Goal: Navigation & Orientation: Find specific page/section

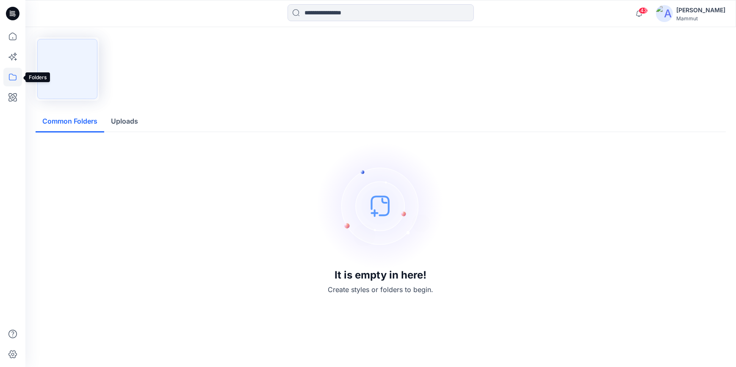
click at [7, 75] on icon at bounding box center [12, 77] width 19 height 19
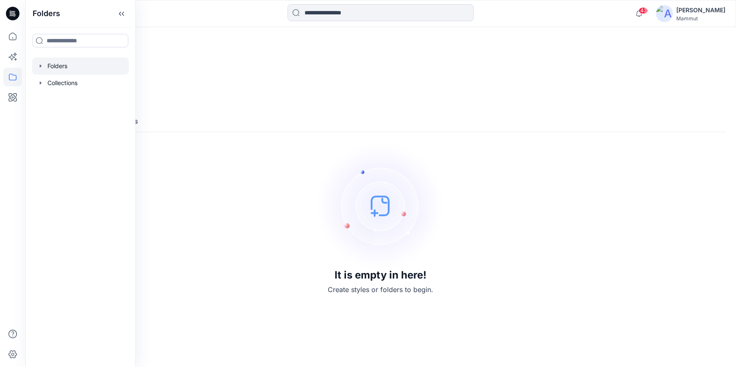
click at [45, 69] on div at bounding box center [80, 66] width 97 height 17
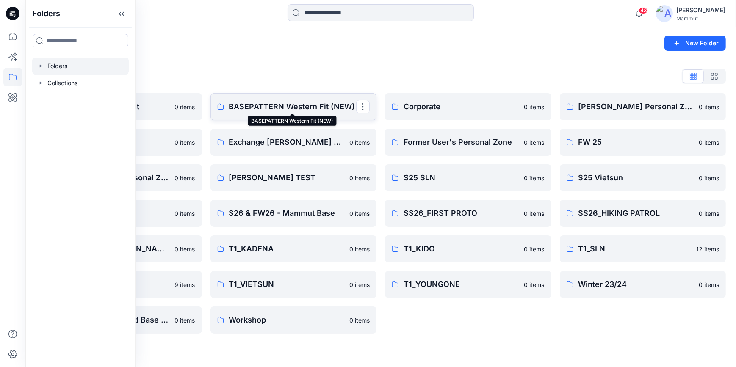
click at [305, 104] on p "BASEPATTERN Western Fit (NEW)" at bounding box center [293, 107] width 128 height 12
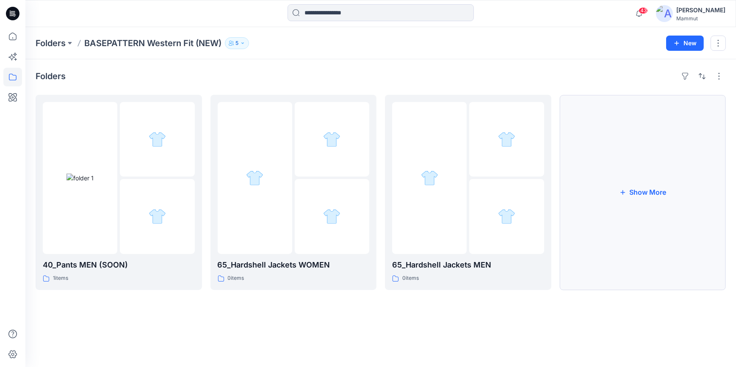
click at [621, 191] on icon "button" at bounding box center [622, 192] width 7 height 7
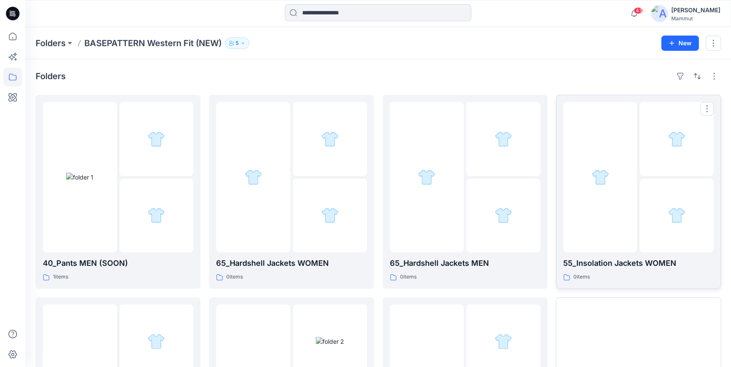
scroll to position [147, 0]
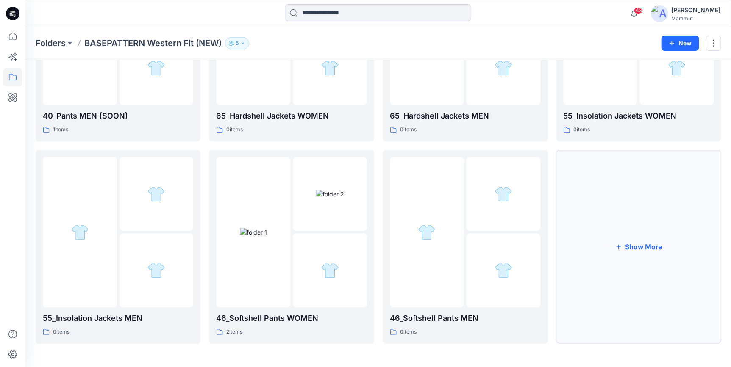
click at [617, 207] on button "Show More" at bounding box center [638, 247] width 165 height 194
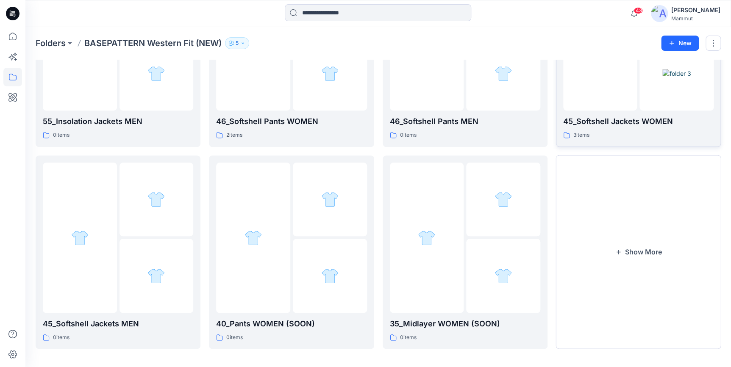
scroll to position [350, 0]
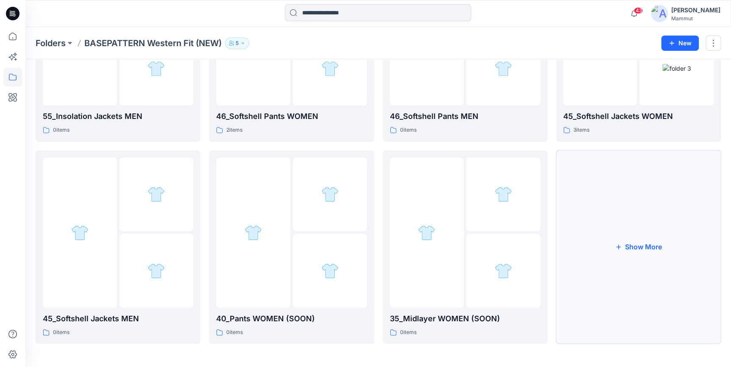
click at [617, 205] on button "Show More" at bounding box center [638, 247] width 165 height 194
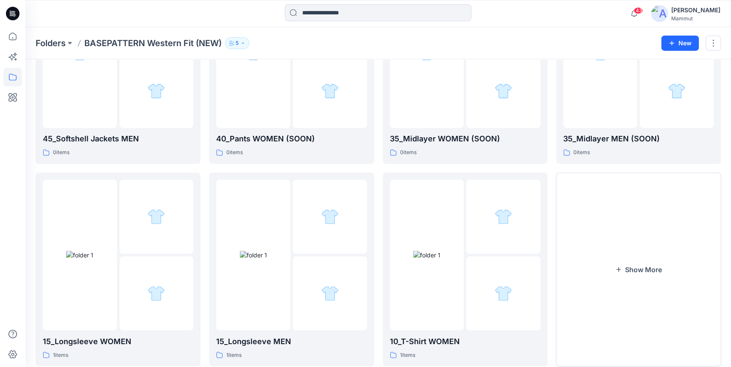
scroll to position [552, 0]
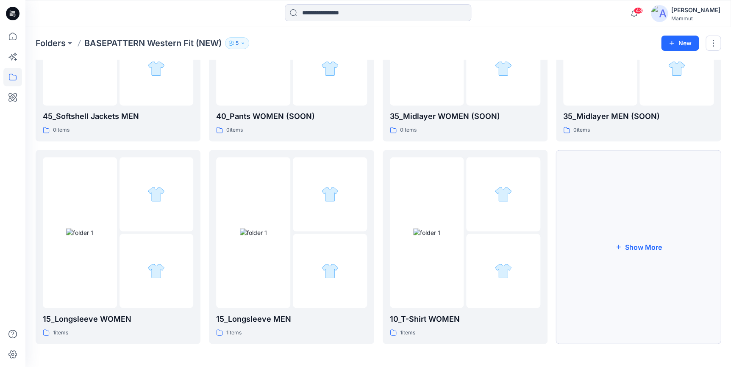
click at [616, 205] on button "Show More" at bounding box center [638, 247] width 165 height 194
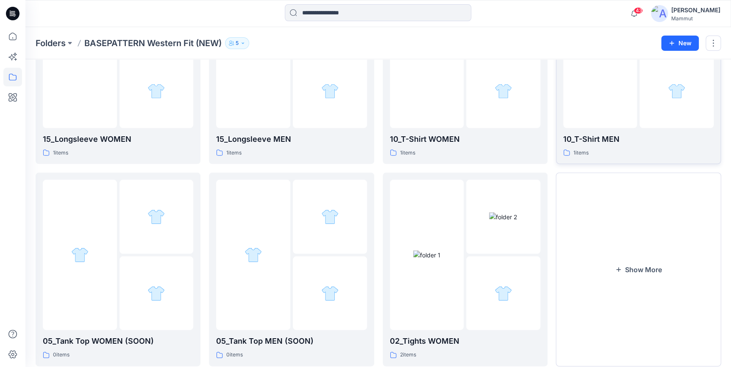
scroll to position [754, 0]
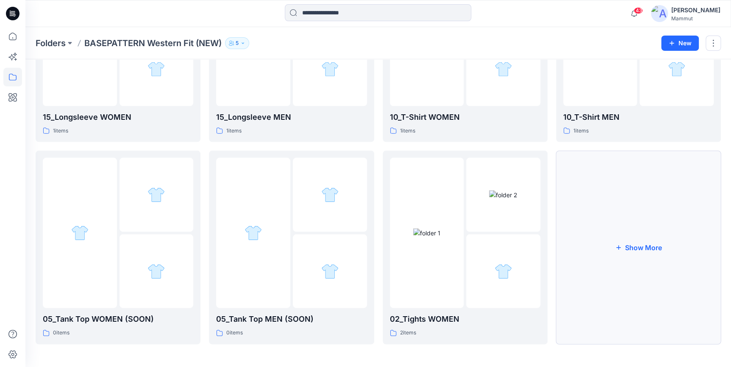
click at [616, 203] on button "Show More" at bounding box center [638, 247] width 165 height 194
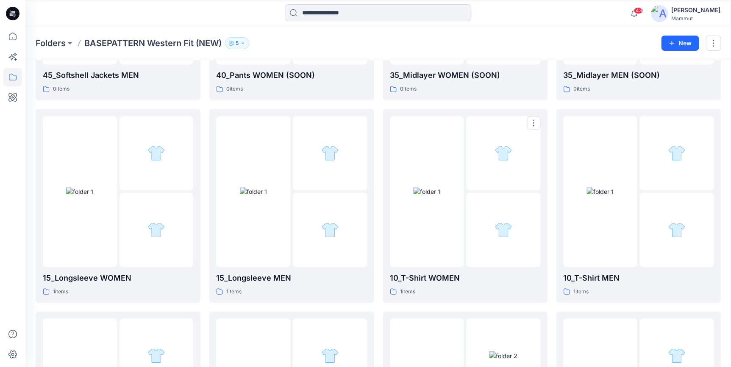
scroll to position [597, 0]
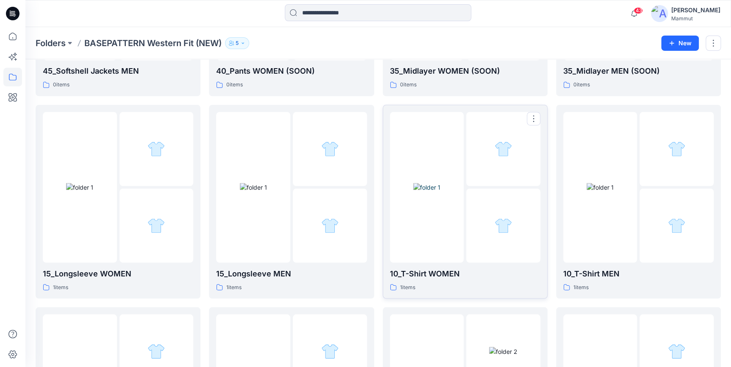
click at [440, 192] on img at bounding box center [426, 187] width 27 height 9
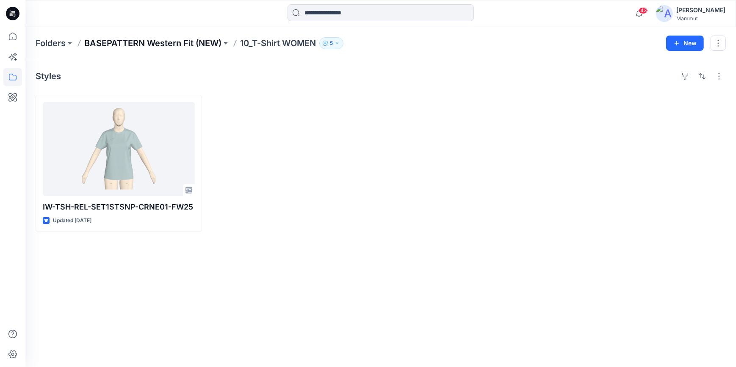
click at [136, 43] on p "BASEPATTERN Western Fit (NEW)" at bounding box center [152, 43] width 137 height 12
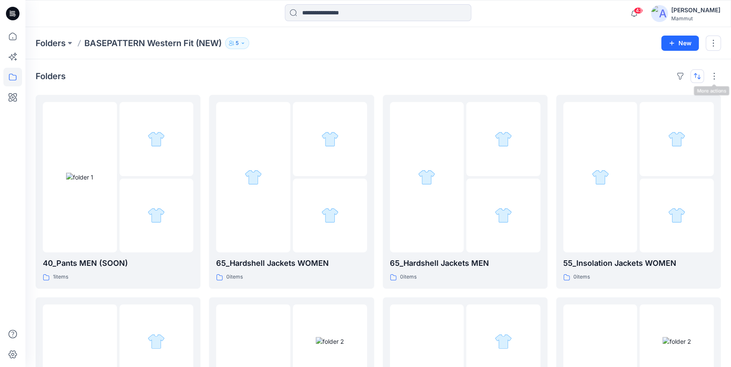
click at [698, 77] on button "button" at bounding box center [697, 76] width 14 height 14
click at [649, 116] on p "A to Z" at bounding box center [668, 116] width 53 height 9
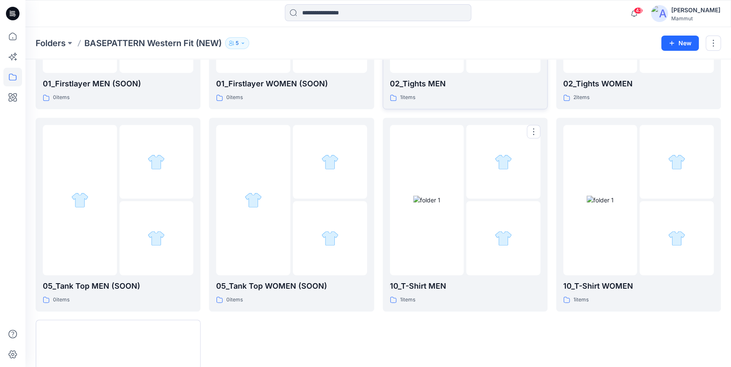
scroll to position [350, 0]
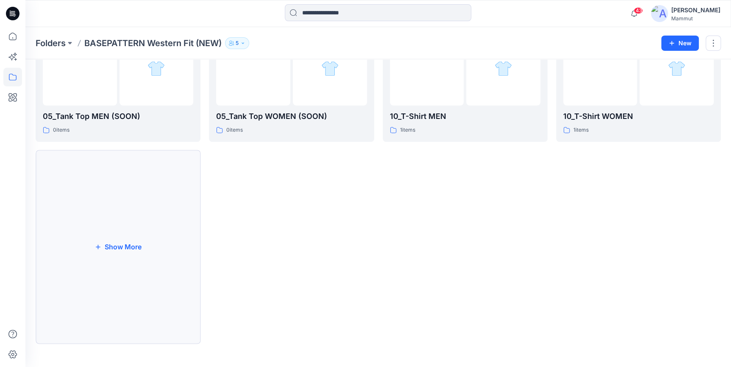
click at [142, 242] on button "Show More" at bounding box center [118, 247] width 165 height 194
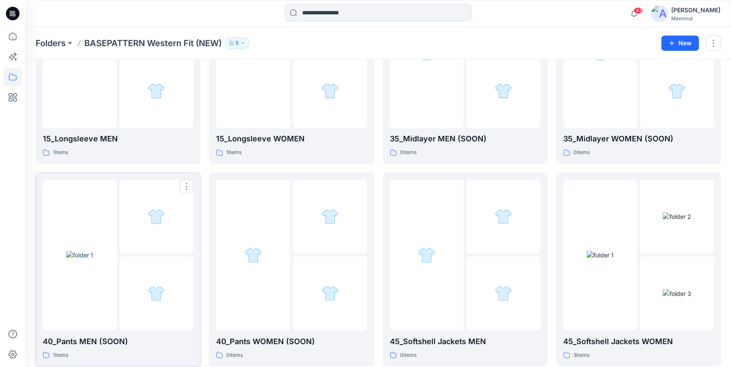
scroll to position [709, 0]
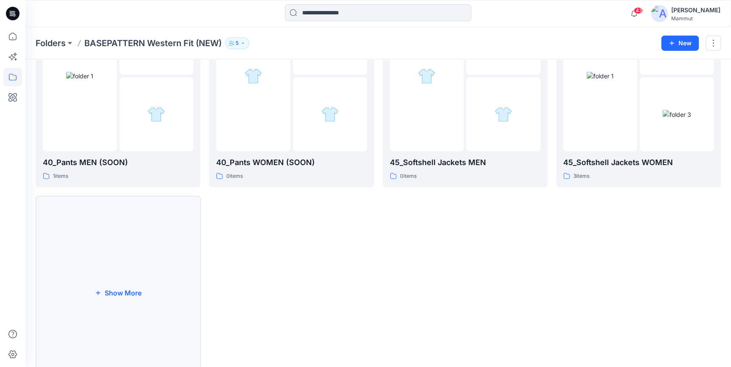
click at [148, 256] on button "Show More" at bounding box center [118, 293] width 165 height 194
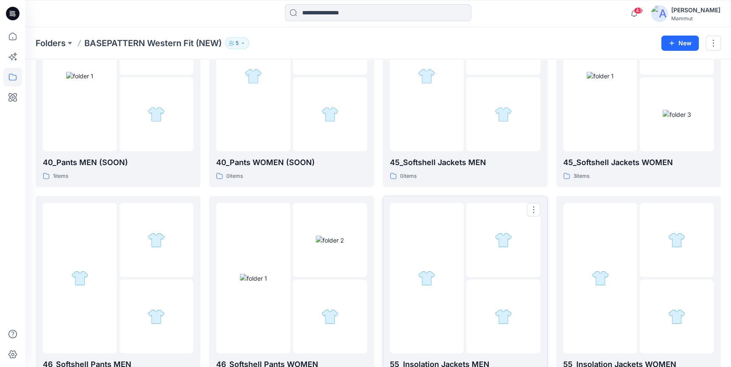
scroll to position [889, 0]
